Goal: Feedback & Contribution: Submit feedback/report problem

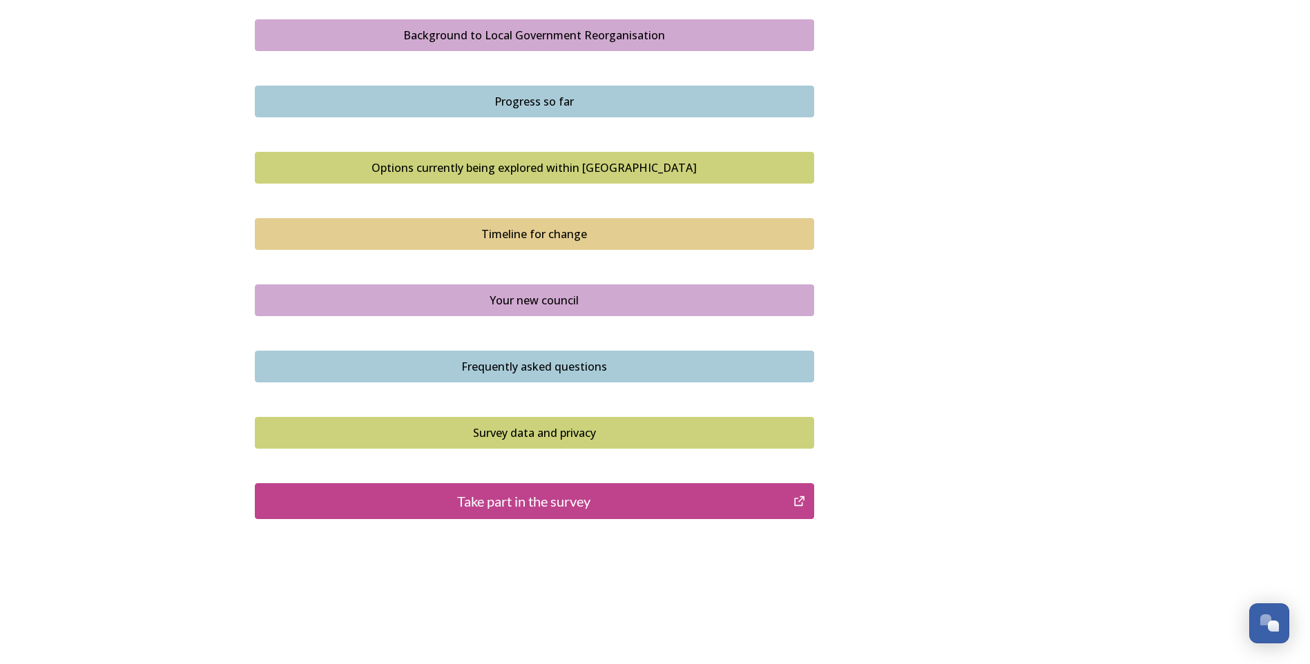
scroll to position [822, 0]
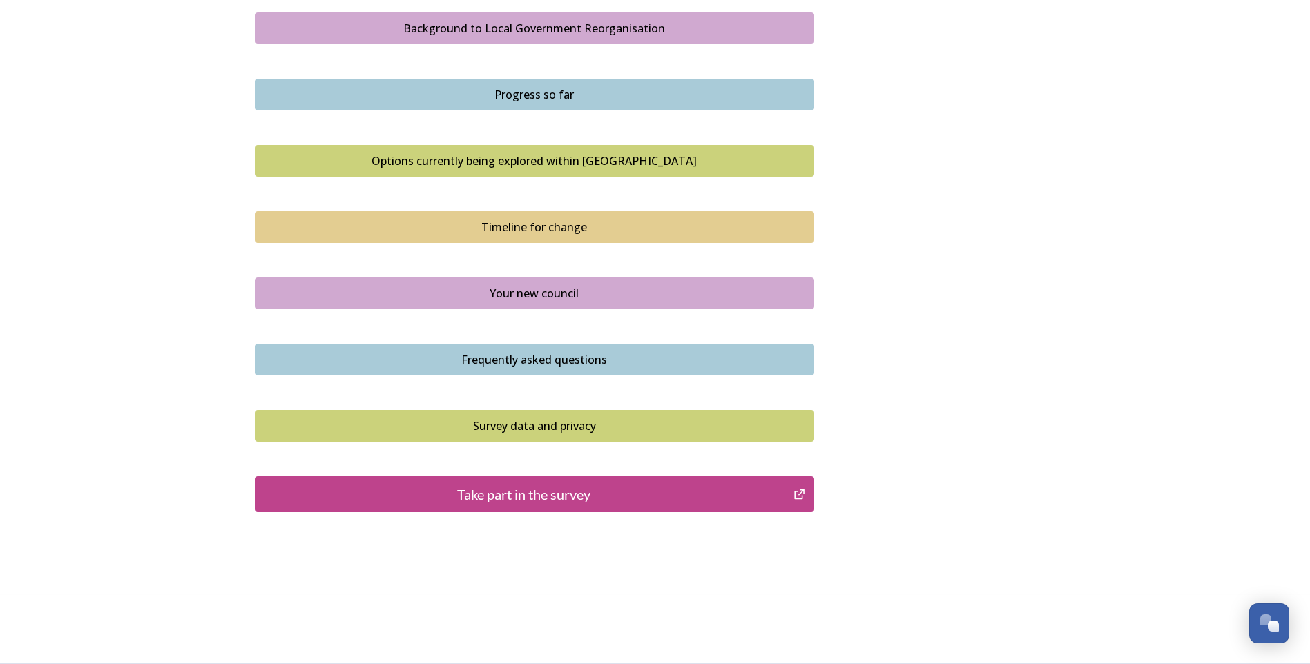
click at [626, 493] on div "Take part in the survey" at bounding box center [524, 494] width 524 height 21
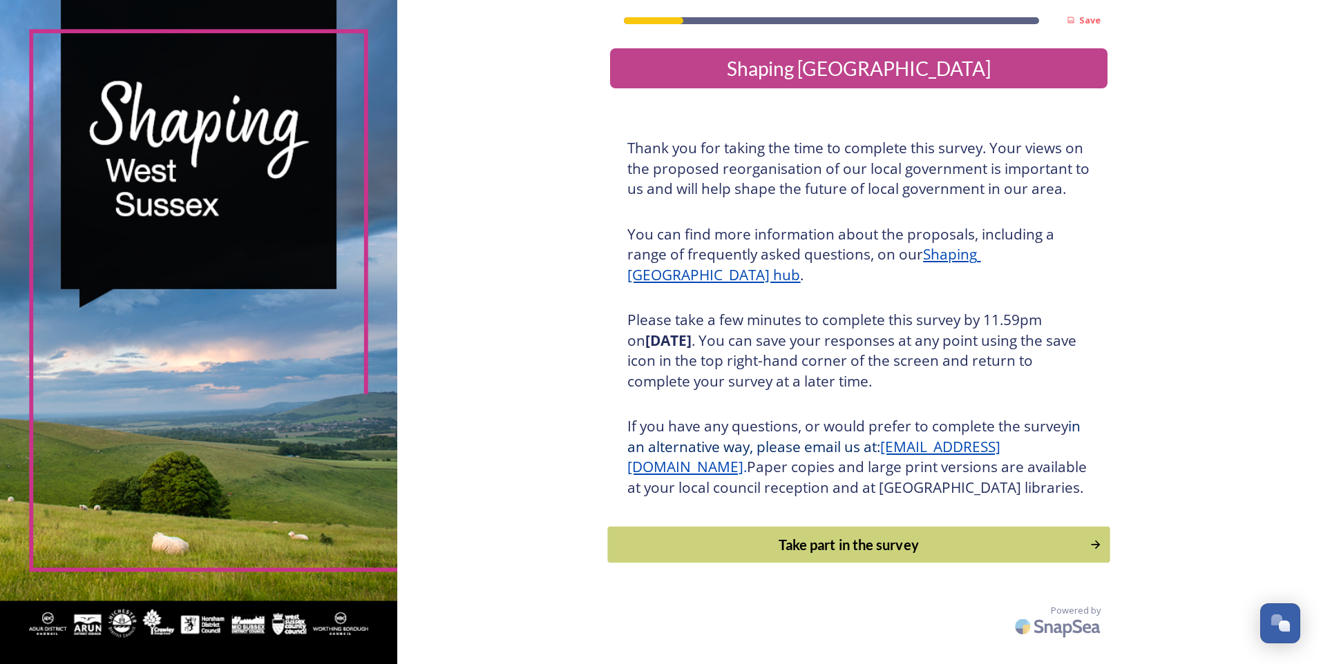
click at [908, 555] on div "Take part in the survey" at bounding box center [848, 545] width 467 height 21
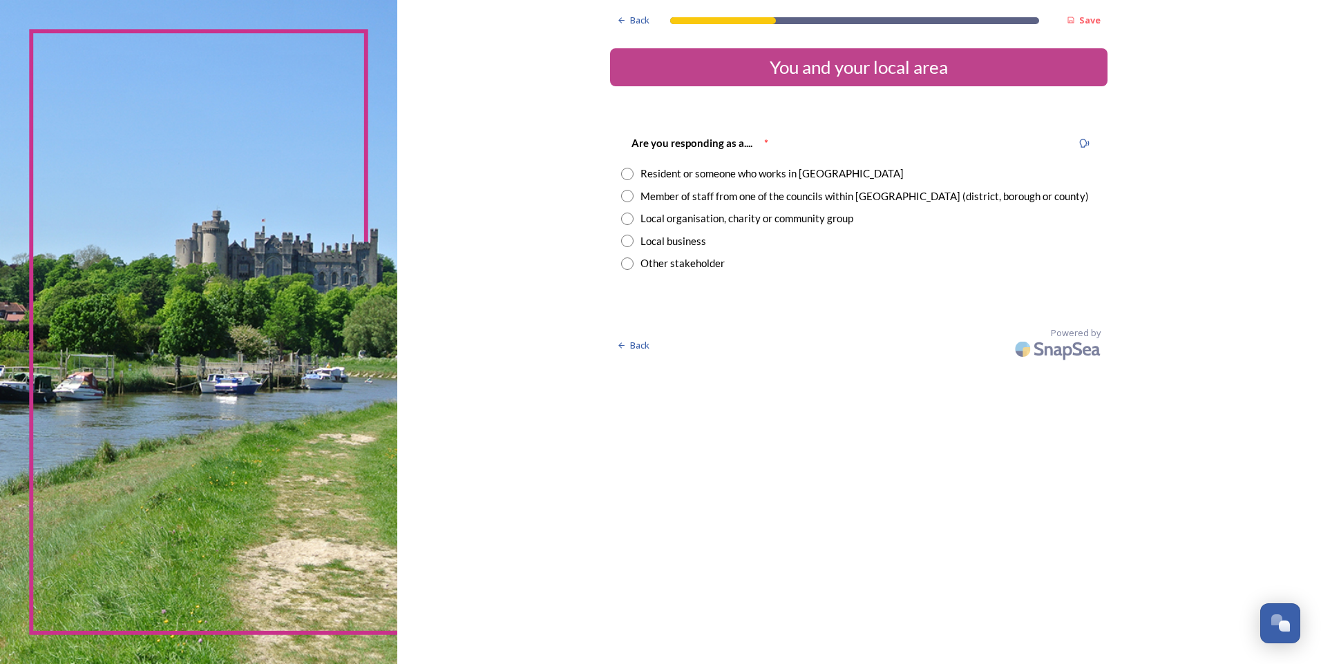
click at [624, 195] on input "radio" at bounding box center [627, 196] width 12 height 12
radio input "true"
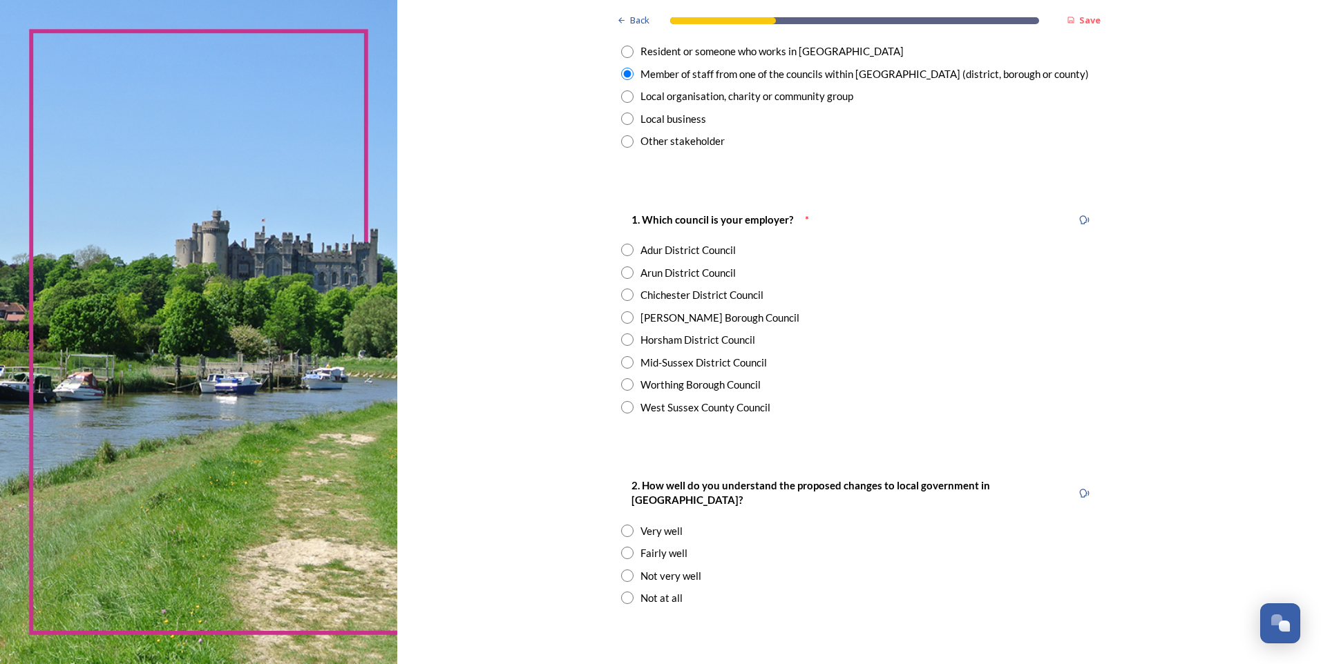
scroll to position [138, 0]
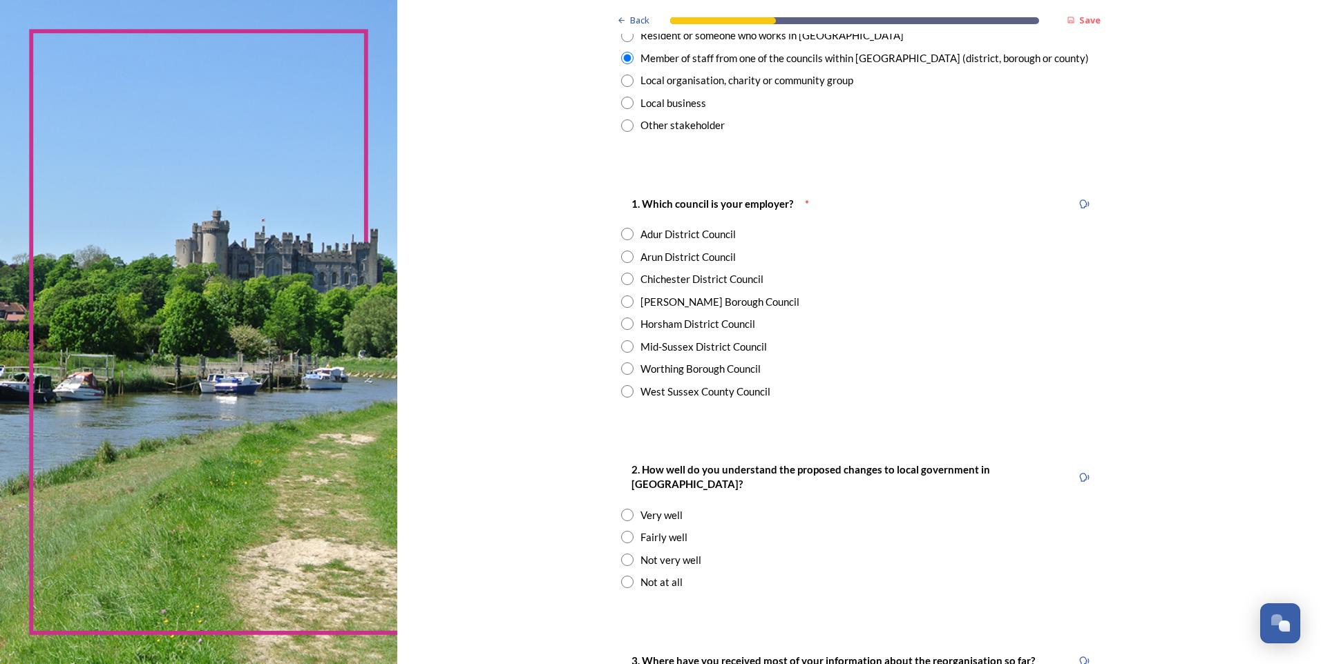
click at [621, 392] on input "radio" at bounding box center [627, 391] width 12 height 12
radio input "true"
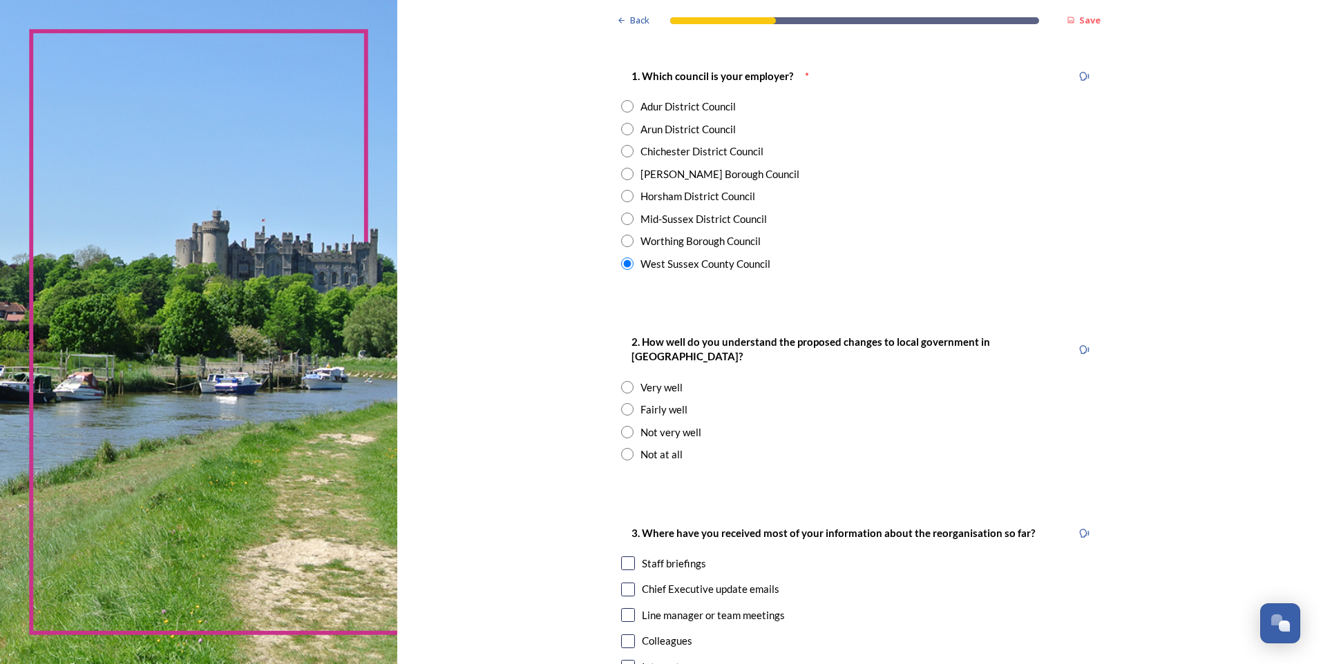
scroll to position [276, 0]
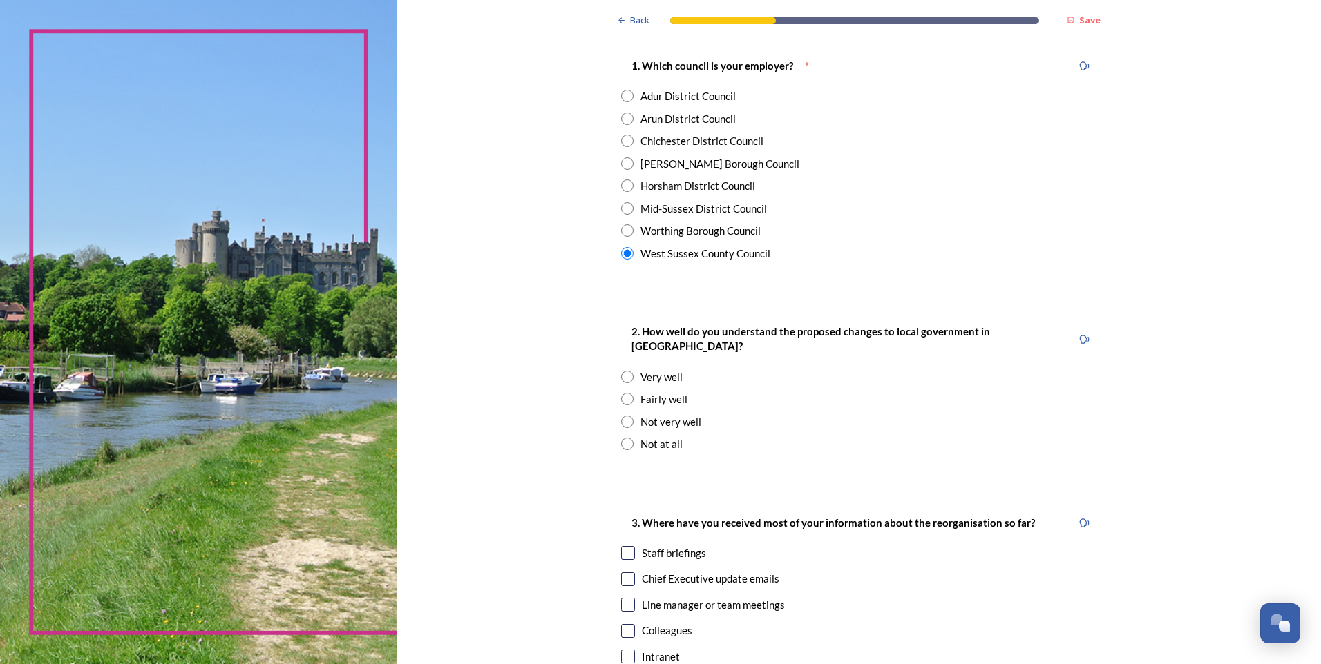
click at [623, 416] on input "radio" at bounding box center [627, 422] width 12 height 12
radio input "true"
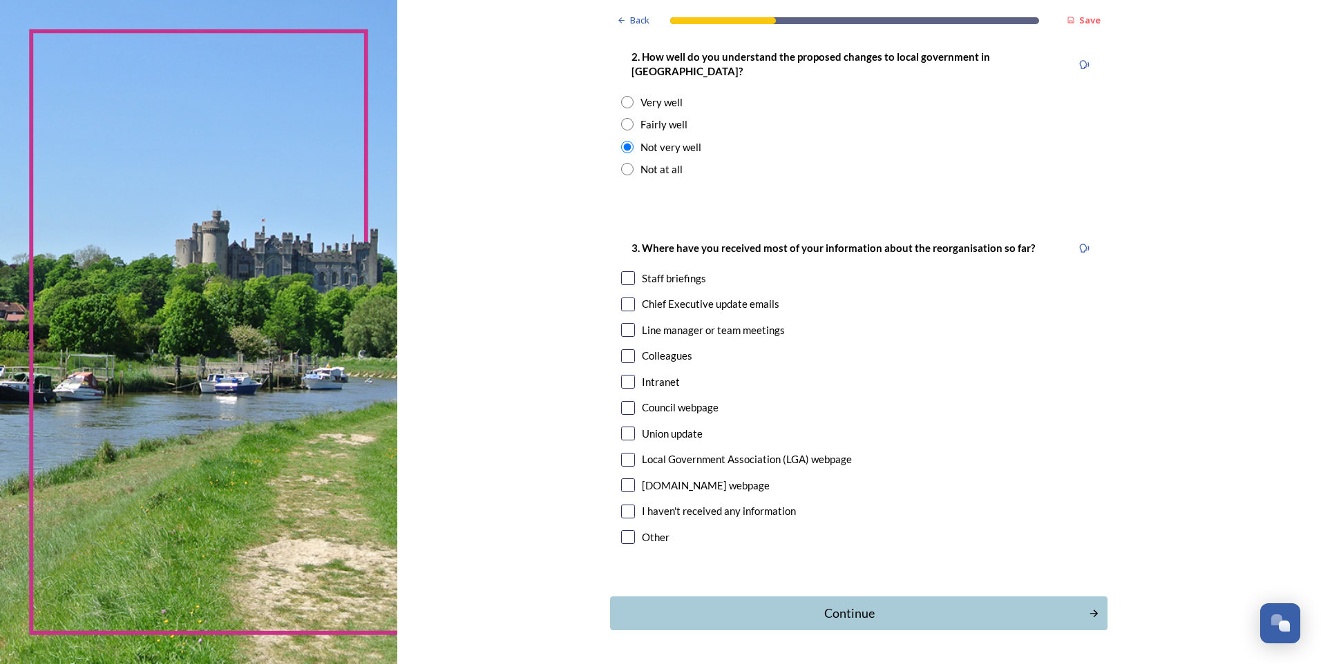
scroll to position [553, 0]
drag, startPoint x: 622, startPoint y: 492, endPoint x: 631, endPoint y: 500, distance: 11.8
click at [622, 503] on input "checkbox" at bounding box center [628, 510] width 14 height 14
checkbox input "true"
click at [623, 452] on input "checkbox" at bounding box center [628, 459] width 14 height 14
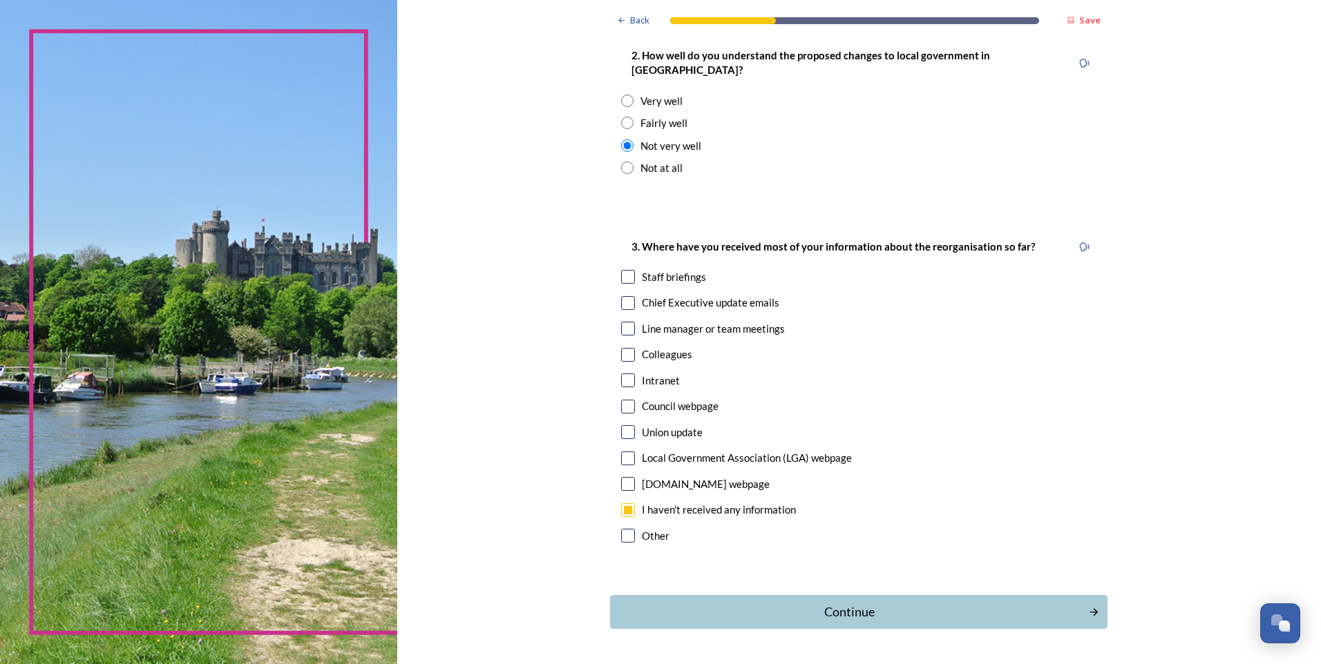
checkbox input "true"
click at [624, 481] on div "3. Where have you received most of your information about the reorganisation so…" at bounding box center [858, 392] width 497 height 337
click at [624, 503] on input "checkbox" at bounding box center [628, 510] width 14 height 14
checkbox input "false"
click at [622, 452] on input "checkbox" at bounding box center [628, 459] width 14 height 14
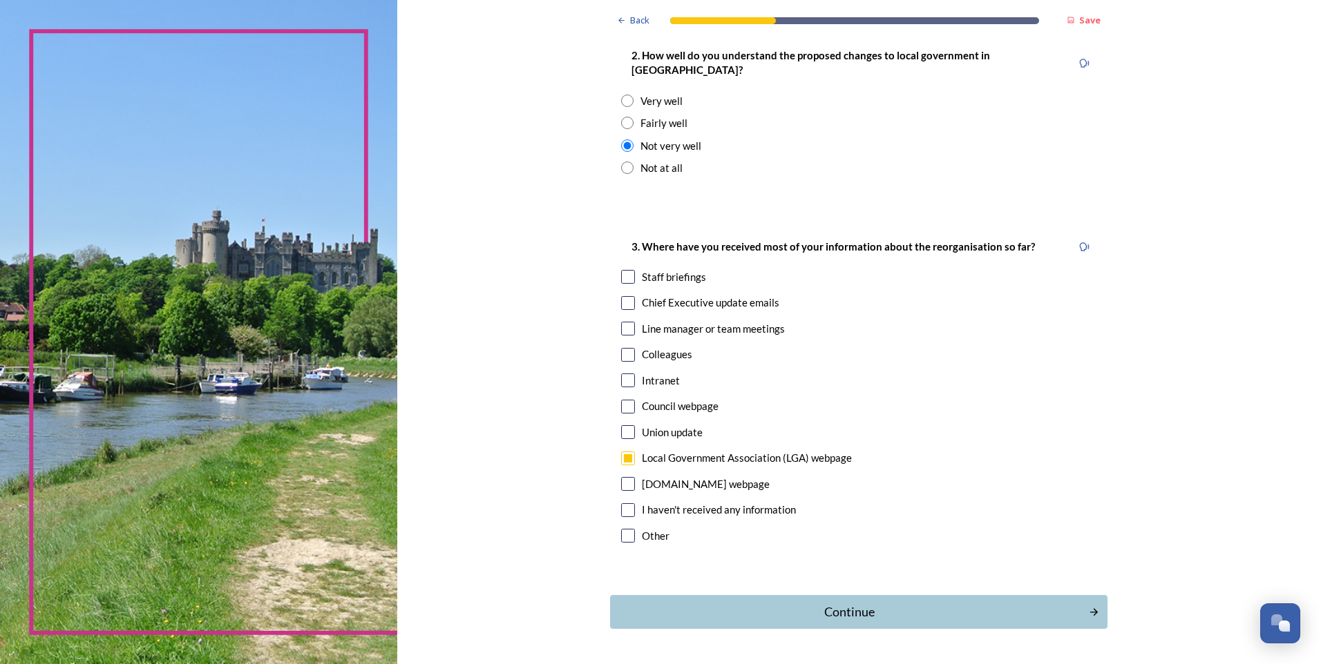
checkbox input "false"
click at [625, 425] on input "checkbox" at bounding box center [628, 432] width 14 height 14
checkbox input "true"
click at [901, 603] on div "Continue" at bounding box center [849, 612] width 468 height 19
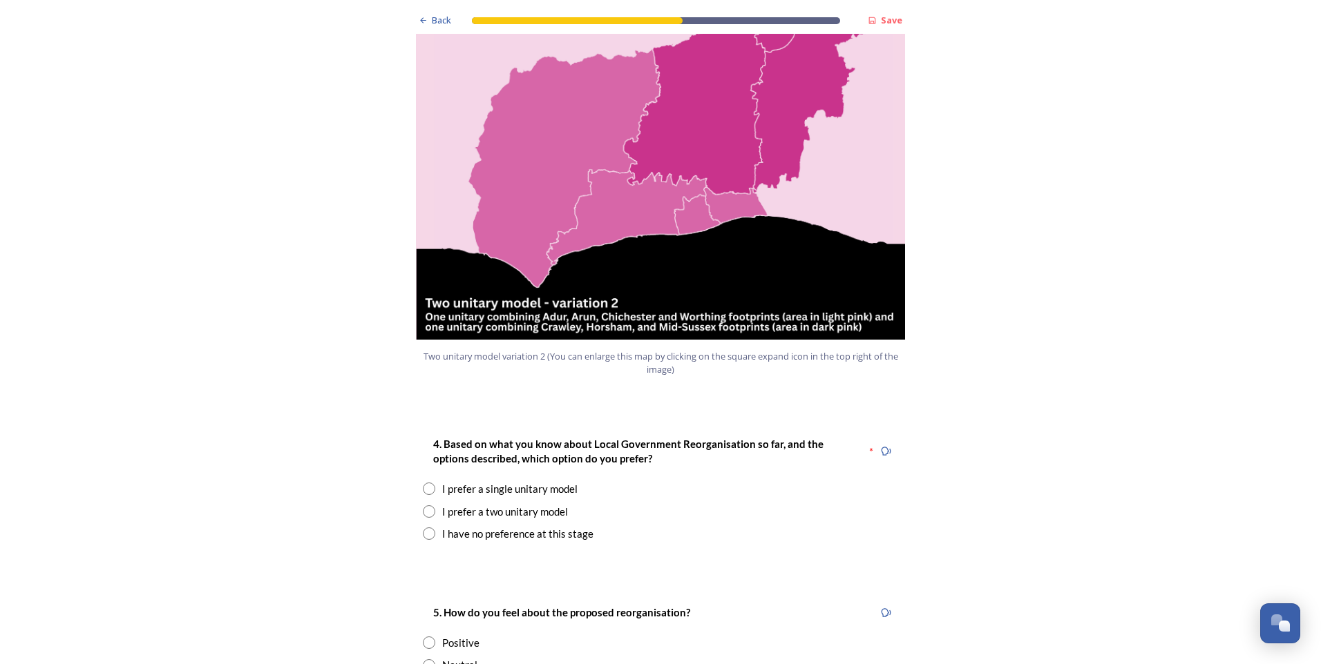
scroll to position [1519, 0]
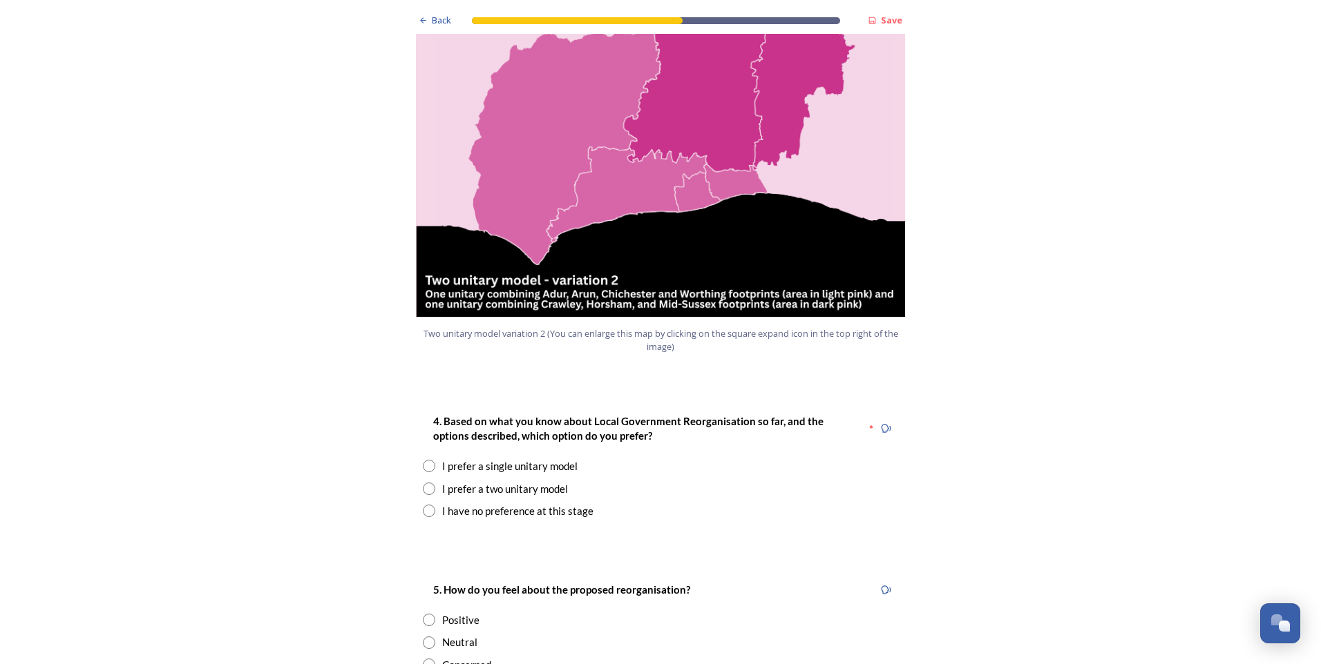
click at [481, 481] on div "I prefer a two unitary model" at bounding box center [505, 489] width 126 height 16
radio input "true"
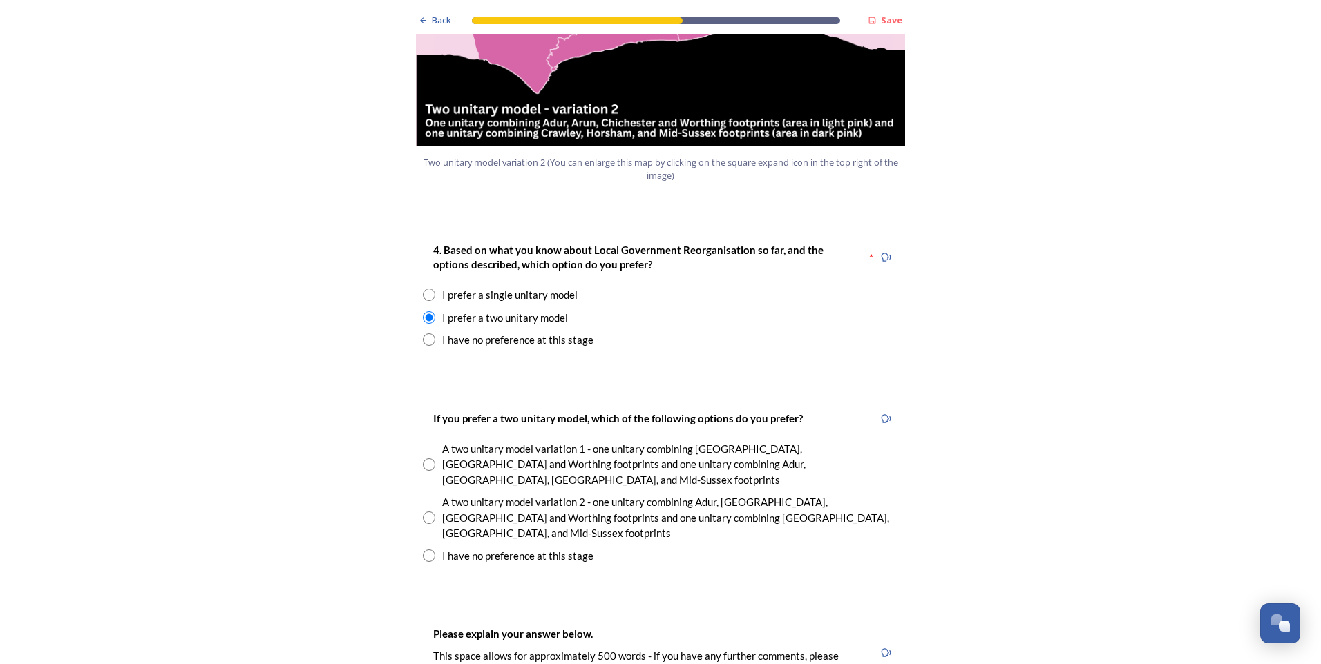
scroll to position [1727, 0]
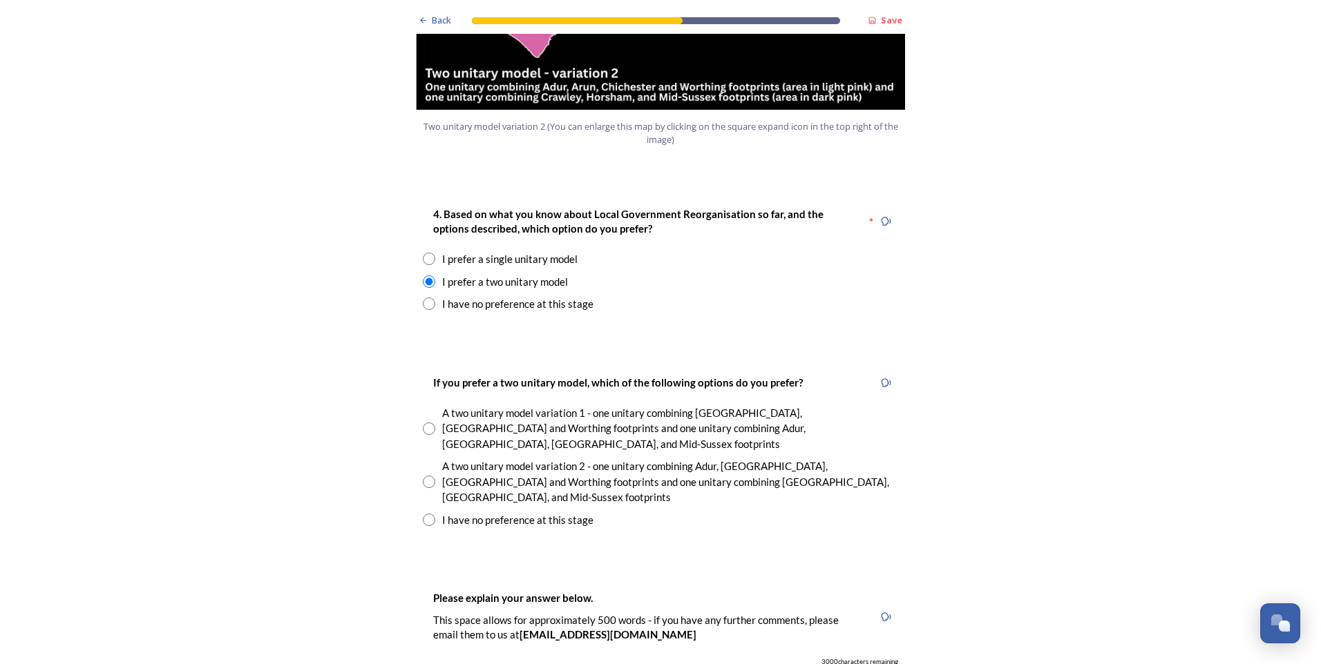
click at [423, 423] on input "radio" at bounding box center [429, 429] width 12 height 12
radio input "true"
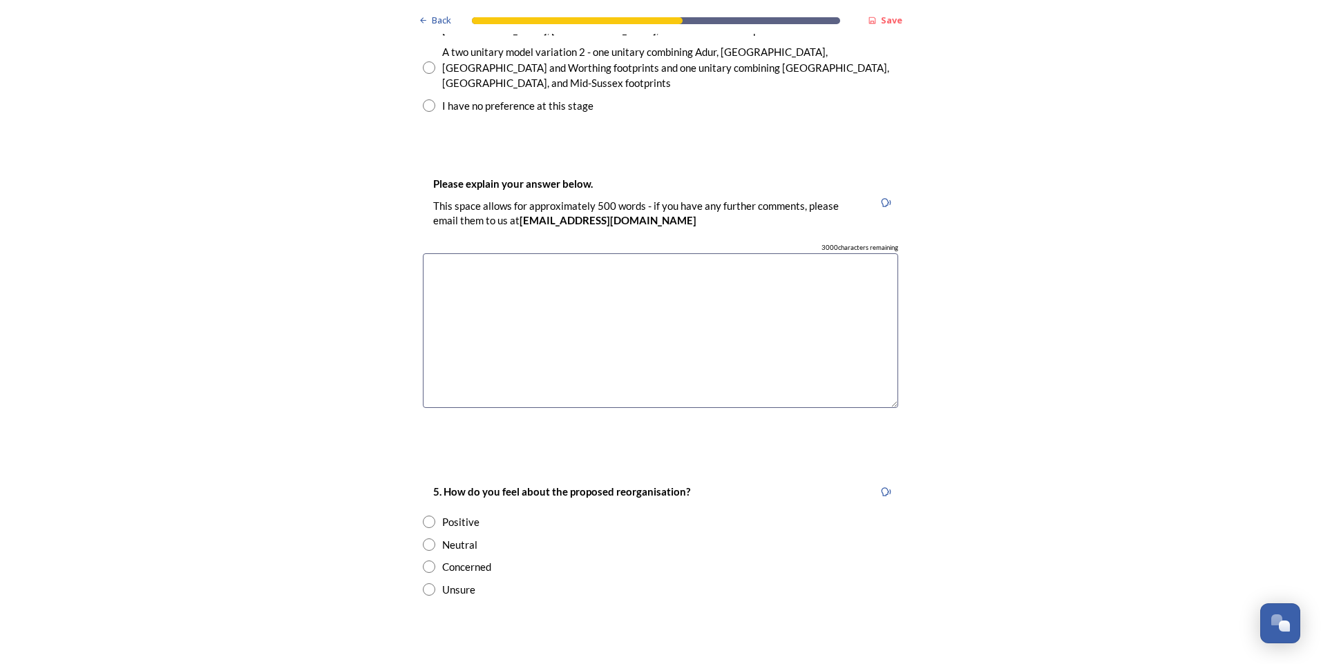
scroll to position [2210, 0]
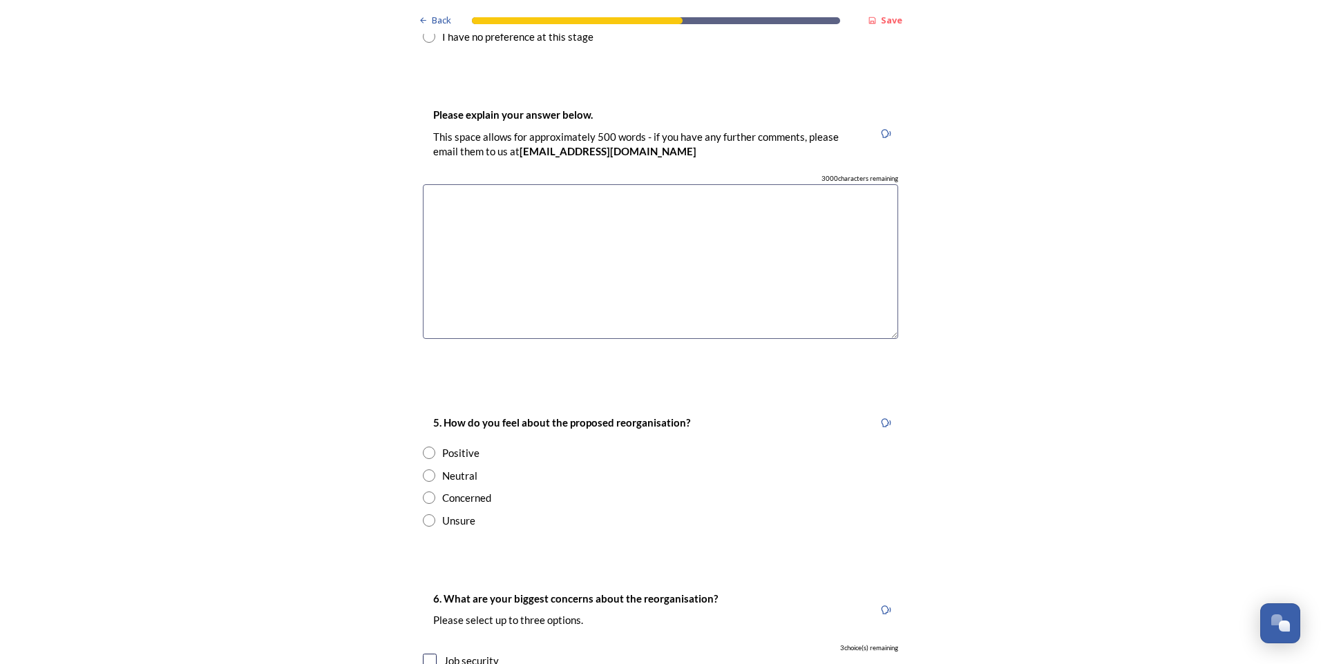
click at [425, 492] on input "radio" at bounding box center [429, 498] width 12 height 12
radio input "true"
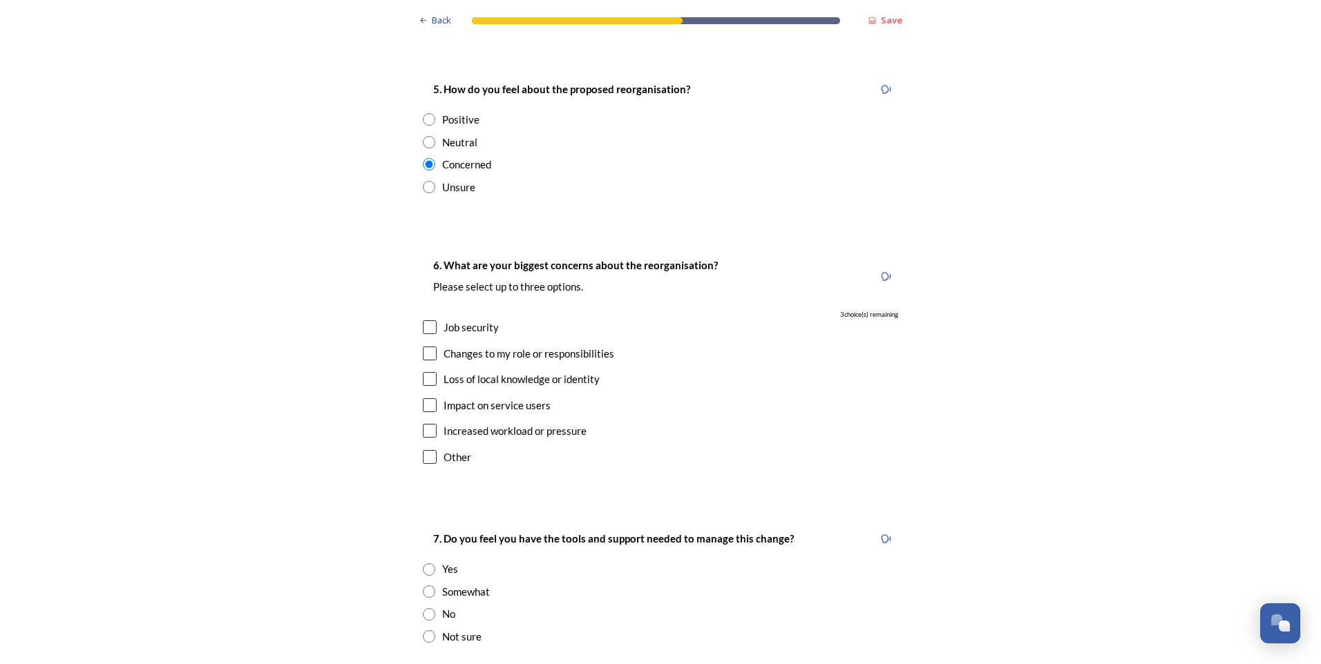
scroll to position [2555, 0]
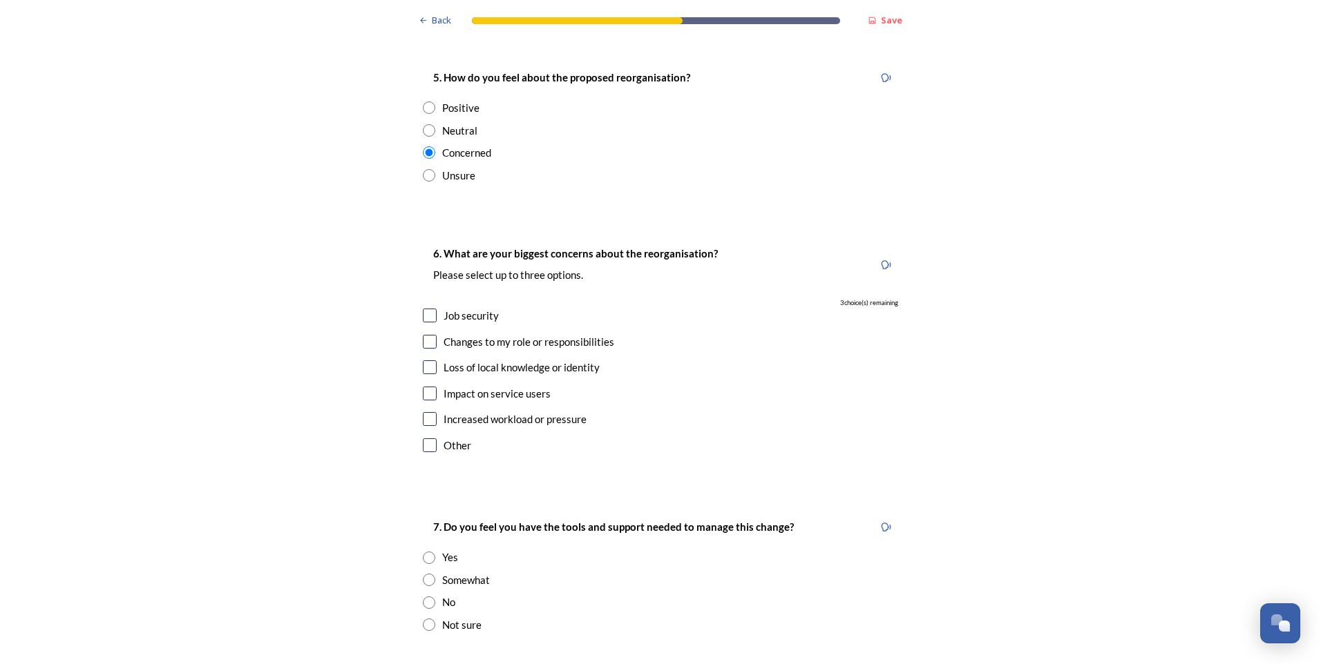
click at [415, 240] on div "6. What are your biggest concerns about the reorganisation? Please select up to…" at bounding box center [660, 350] width 497 height 239
click at [423, 308] on div "Job security" at bounding box center [660, 316] width 475 height 16
checkbox input "true"
click at [423, 335] on input "checkbox" at bounding box center [430, 342] width 14 height 14
checkbox input "true"
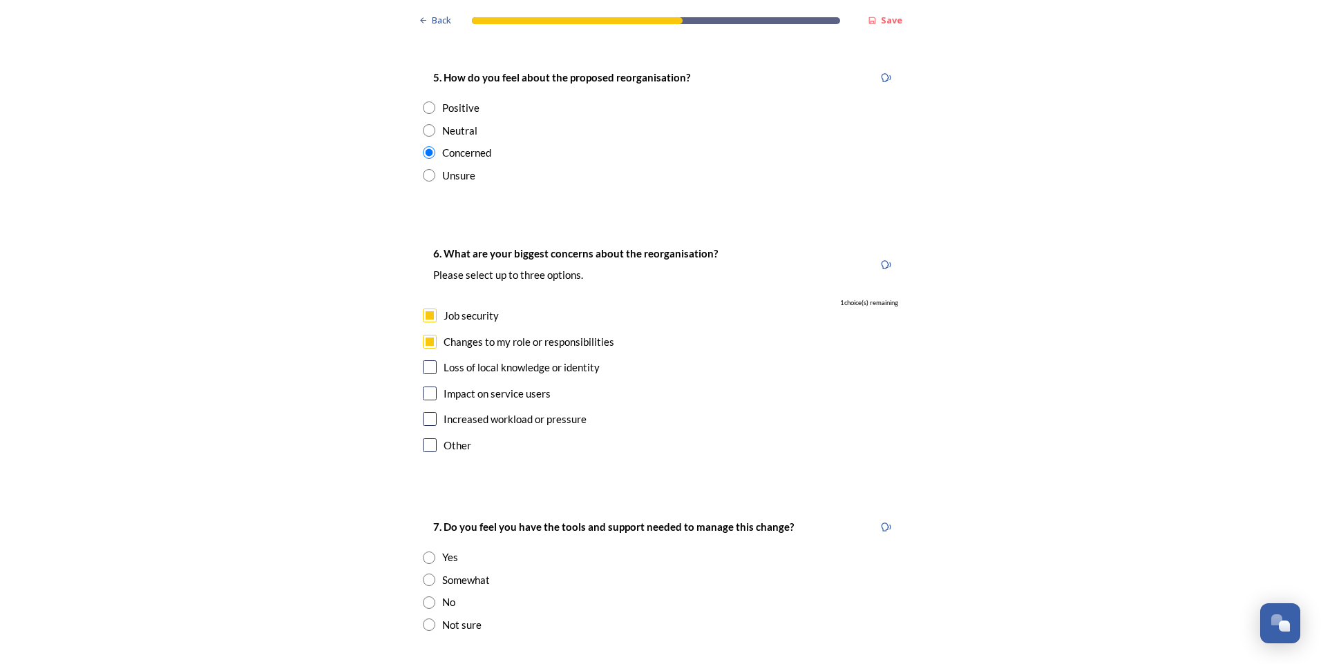
click at [430, 387] on input "checkbox" at bounding box center [430, 394] width 14 height 14
checkbox input "true"
click at [425, 412] on input "checkbox" at bounding box center [430, 419] width 14 height 14
checkbox input "false"
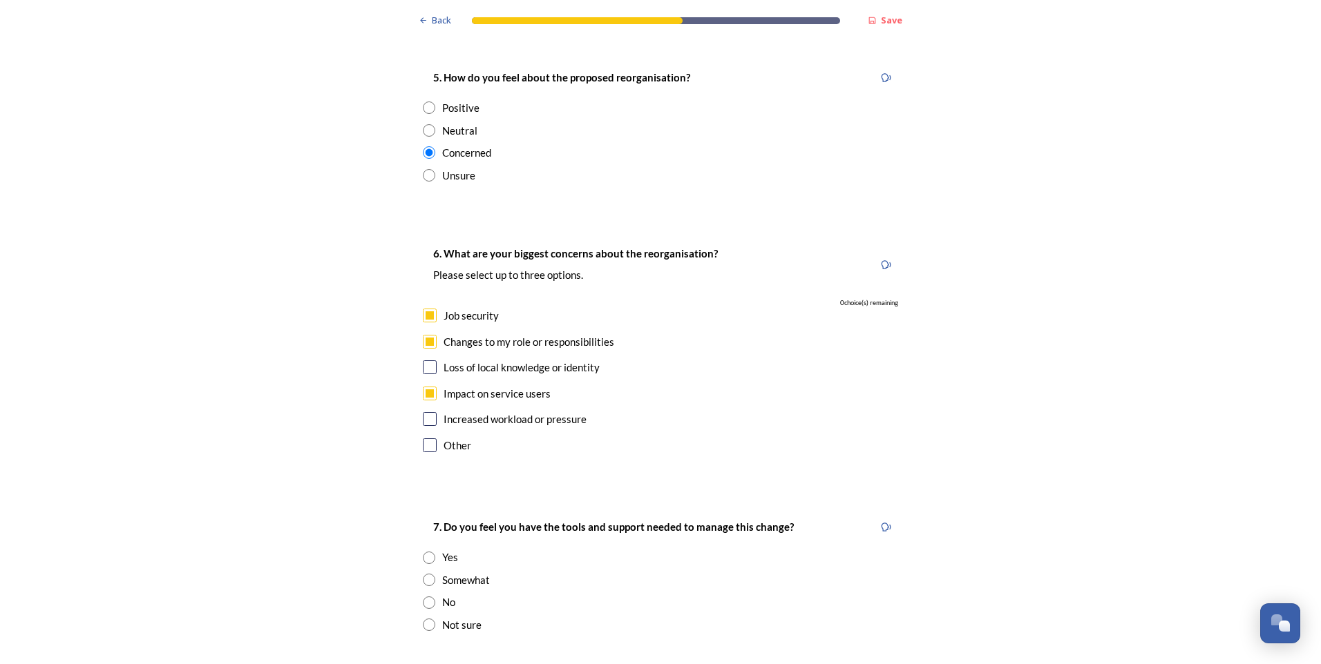
click at [424, 313] on div "6. What are your biggest concerns about the reorganisation? Please select up to…" at bounding box center [660, 350] width 497 height 239
click at [423, 387] on input "checkbox" at bounding box center [430, 394] width 14 height 14
checkbox input "false"
click at [429, 412] on input "checkbox" at bounding box center [430, 419] width 14 height 14
checkbox input "true"
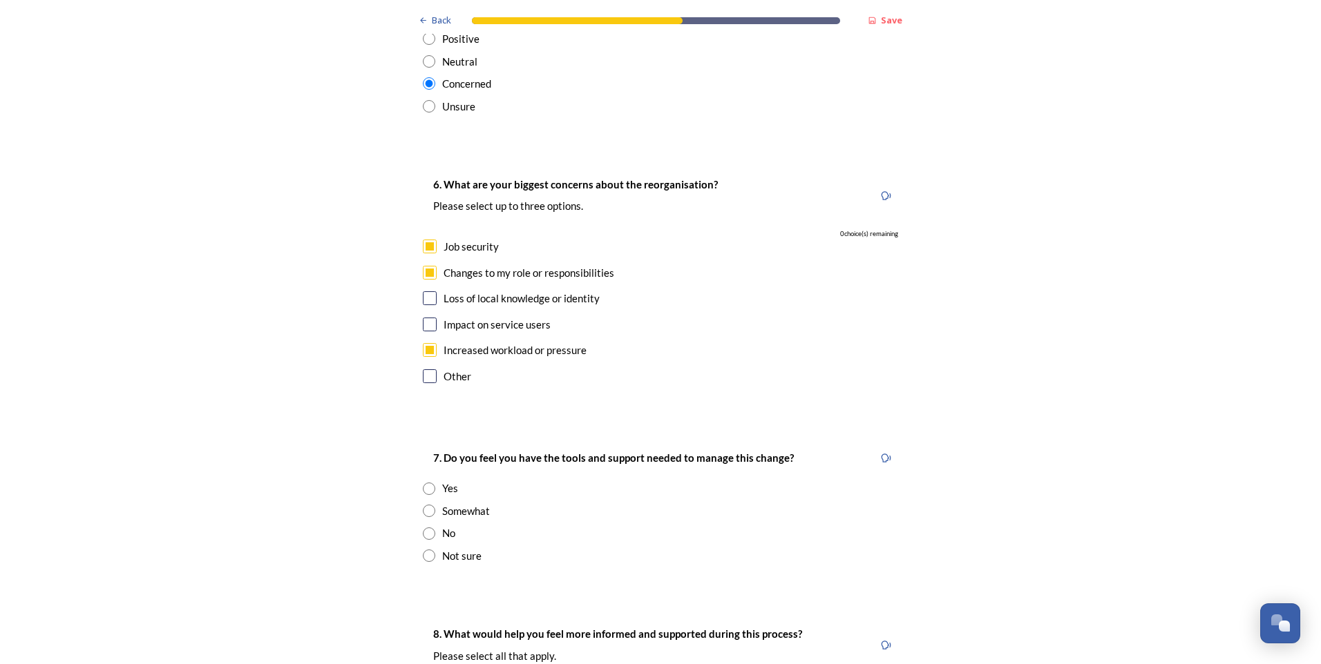
scroll to position [2694, 0]
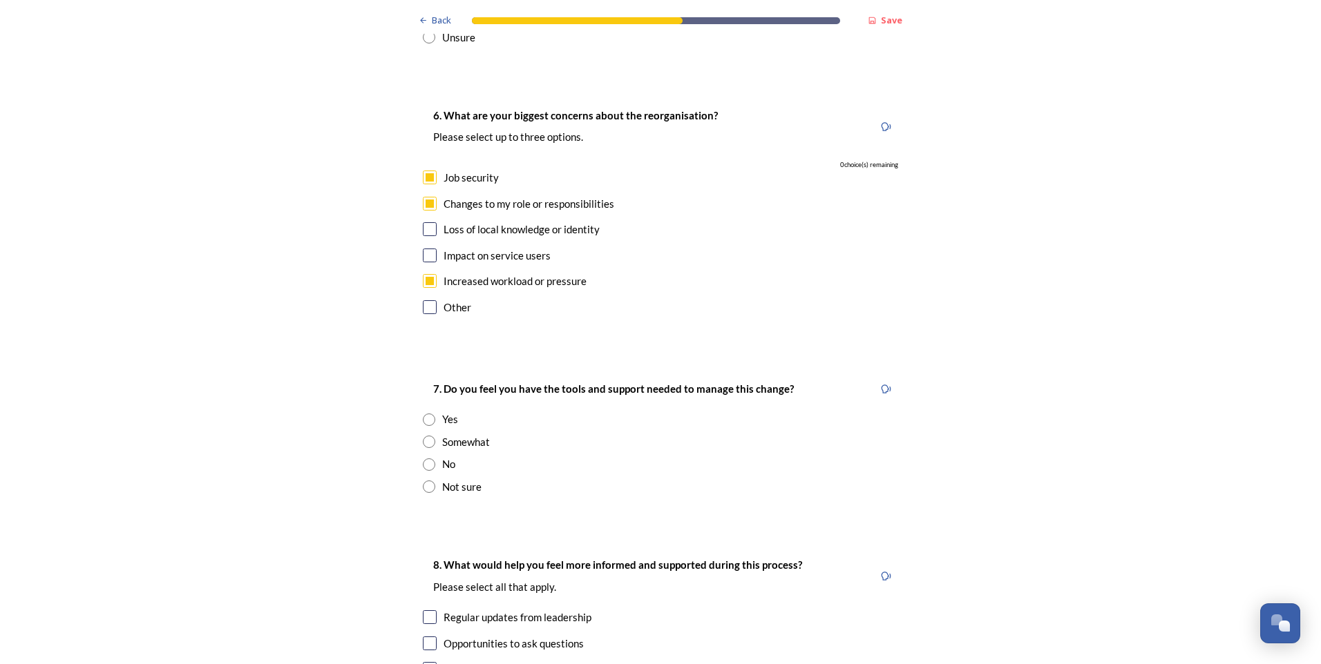
click at [423, 459] on input "radio" at bounding box center [429, 465] width 12 height 12
radio input "true"
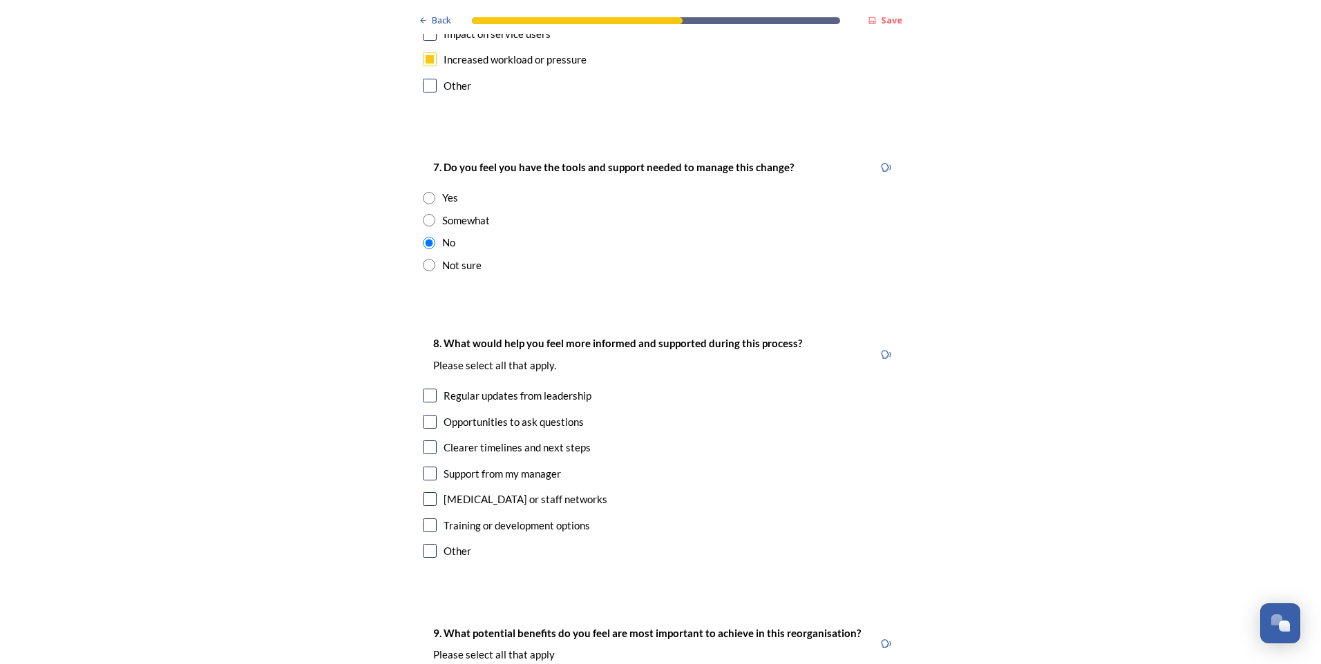
scroll to position [2970, 0]
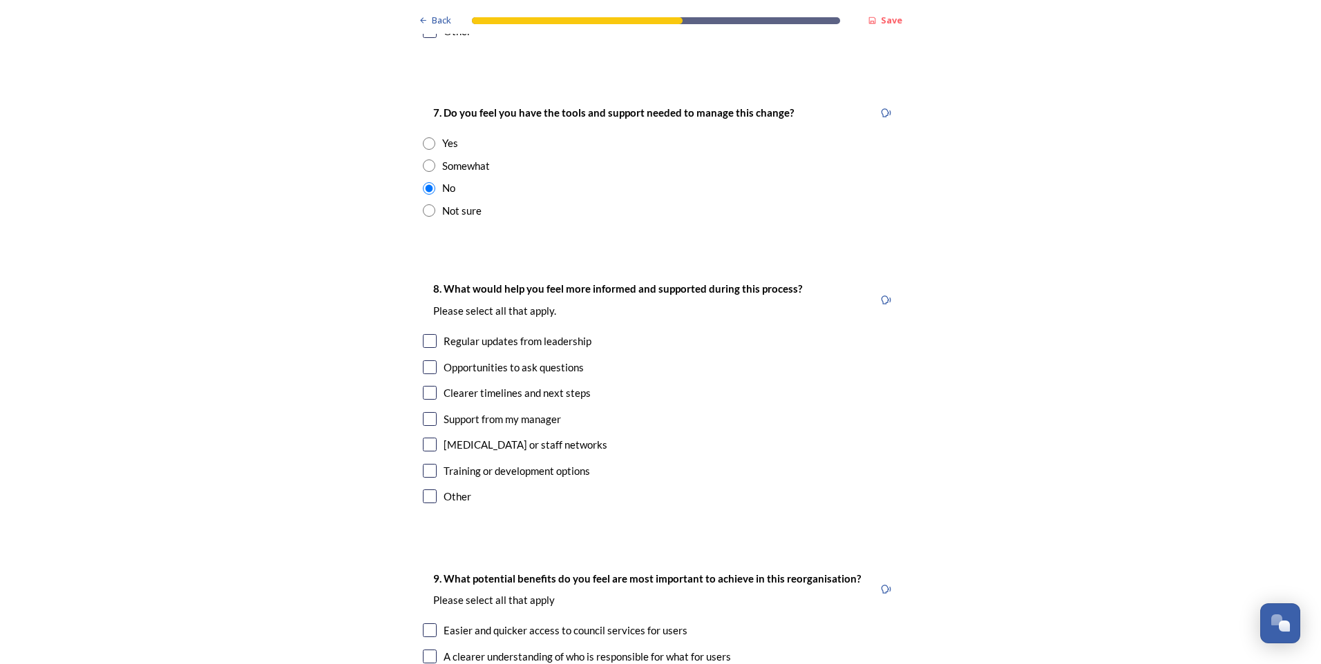
click at [427, 464] on input "checkbox" at bounding box center [430, 471] width 14 height 14
checkbox input "true"
click at [423, 361] on input "checkbox" at bounding box center [430, 368] width 14 height 14
checkbox input "true"
click at [431, 334] on input "checkbox" at bounding box center [430, 341] width 14 height 14
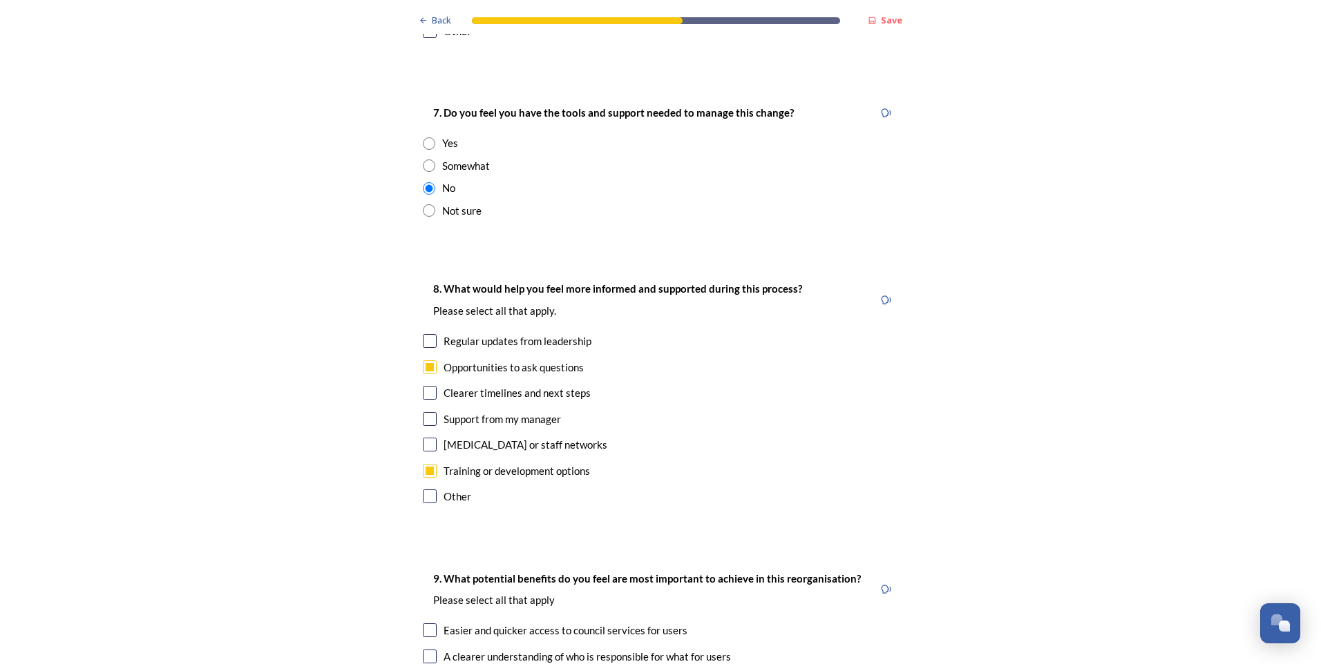
checkbox input "true"
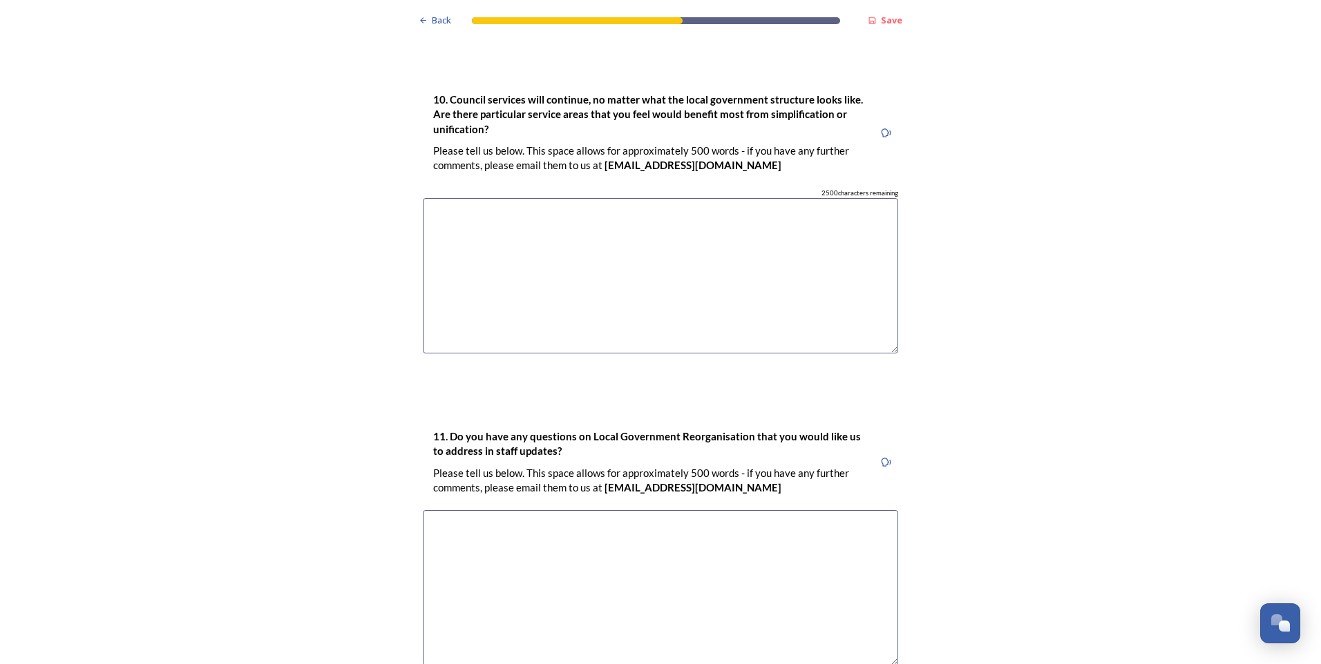
scroll to position [3973, 0]
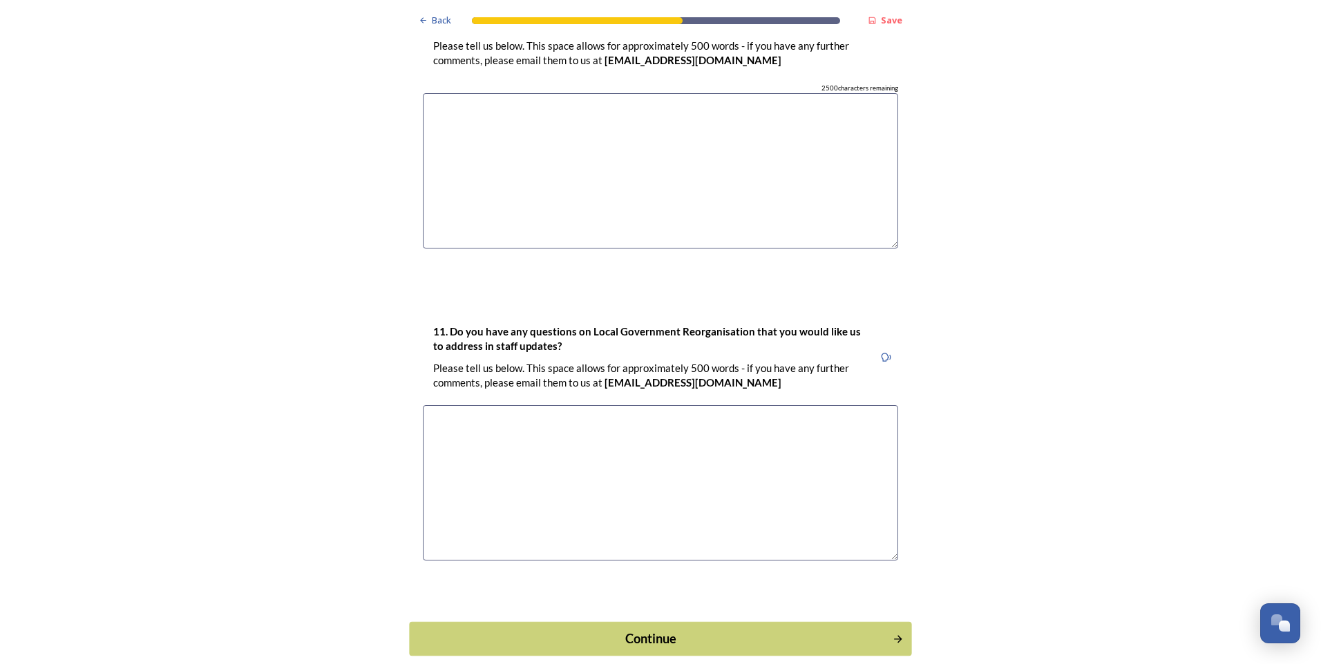
click at [685, 629] on div "Continue" at bounding box center [651, 638] width 468 height 19
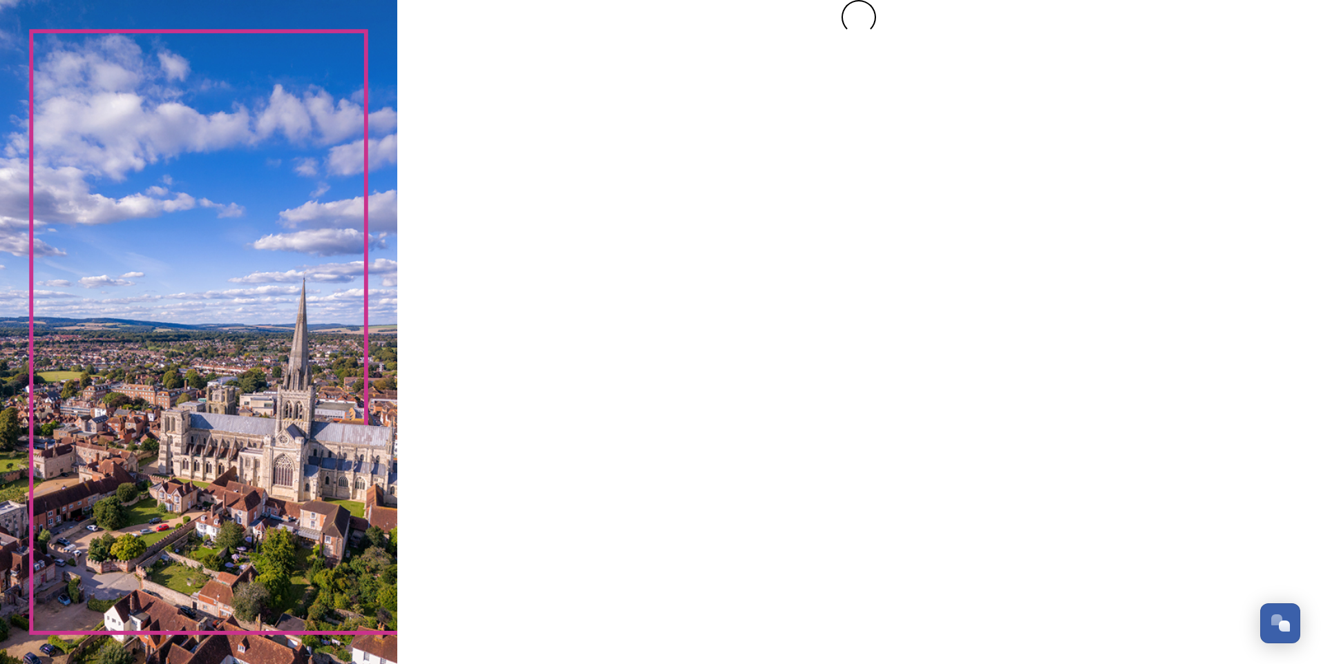
scroll to position [0, 0]
